Goal: Task Accomplishment & Management: Manage account settings

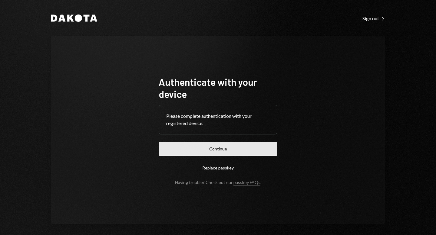
click at [209, 151] on button "Continue" at bounding box center [218, 149] width 119 height 14
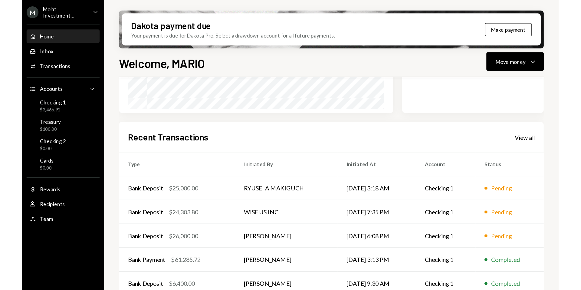
scroll to position [129, 0]
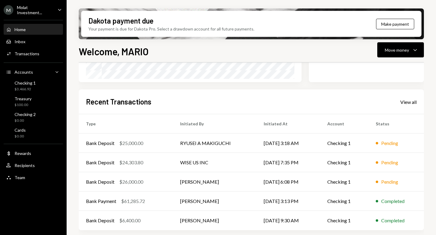
click at [44, 8] on div "Molat Investment..." at bounding box center [35, 10] width 36 height 10
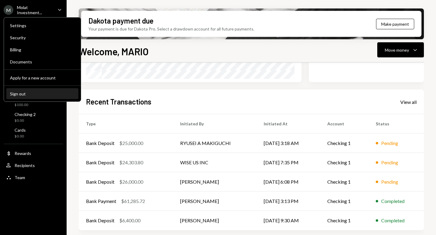
click at [34, 92] on div "Sign out" at bounding box center [42, 93] width 65 height 5
